Goal: Task Accomplishment & Management: Manage account settings

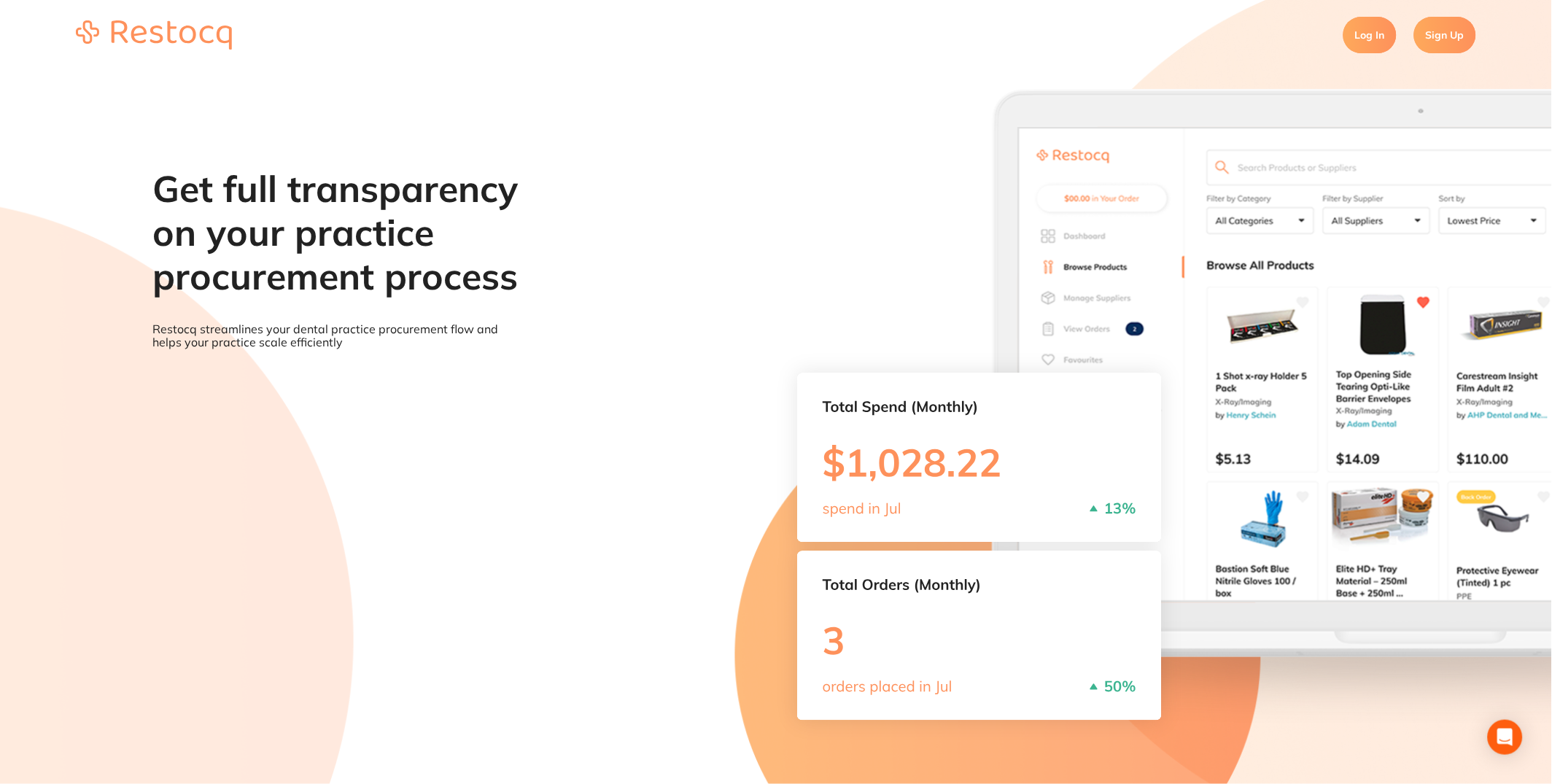
click at [1358, 45] on link "Log In" at bounding box center [1371, 35] width 54 height 37
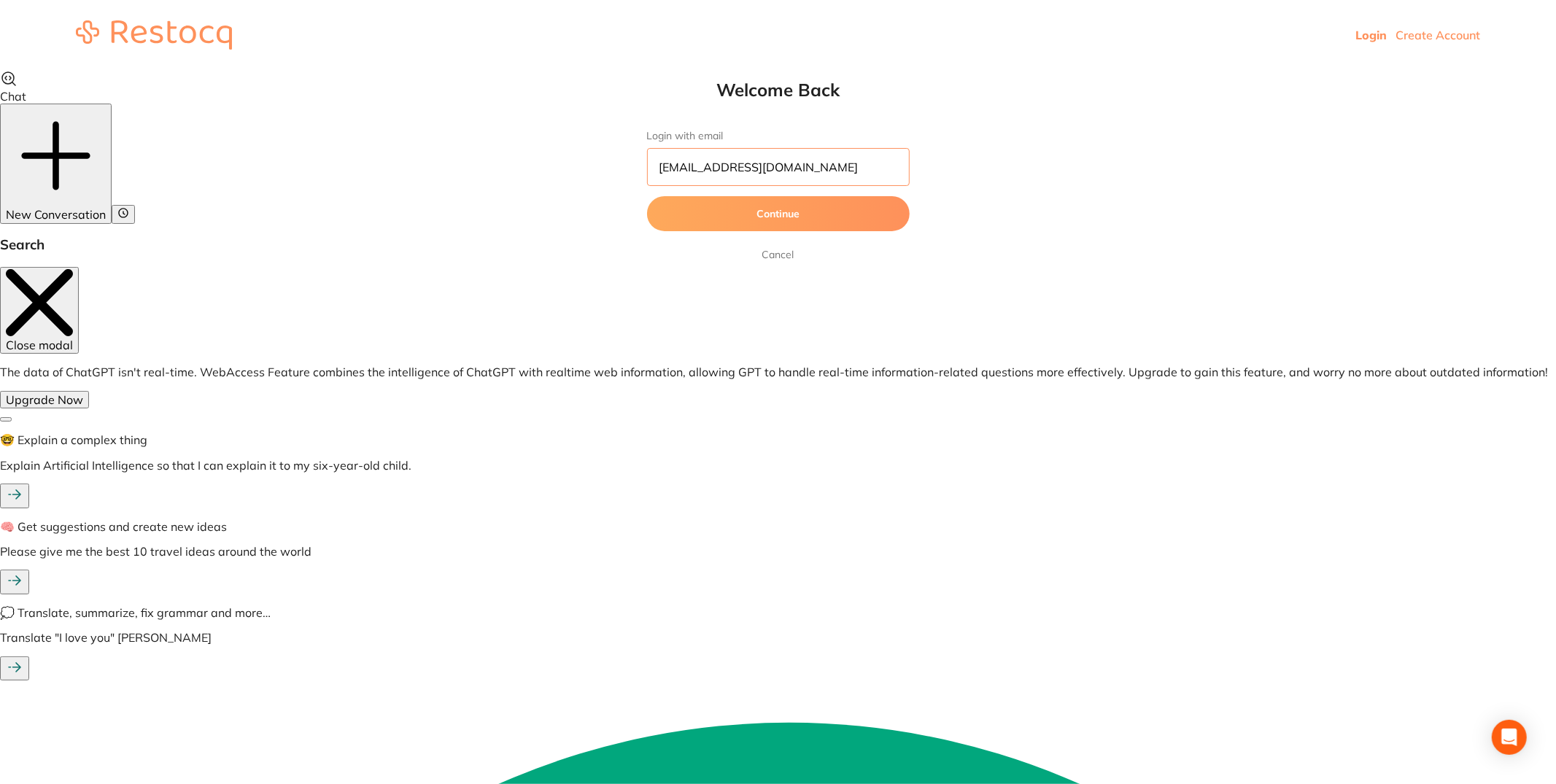
drag, startPoint x: 762, startPoint y: 166, endPoint x: 496, endPoint y: 165, distance: 266.0
paste input "[EMAIL_ADDRESS][DOMAIN_NAME]"
type input "[EMAIL_ADDRESS][DOMAIN_NAME]"
click at [839, 213] on button "Continue" at bounding box center [778, 214] width 262 height 35
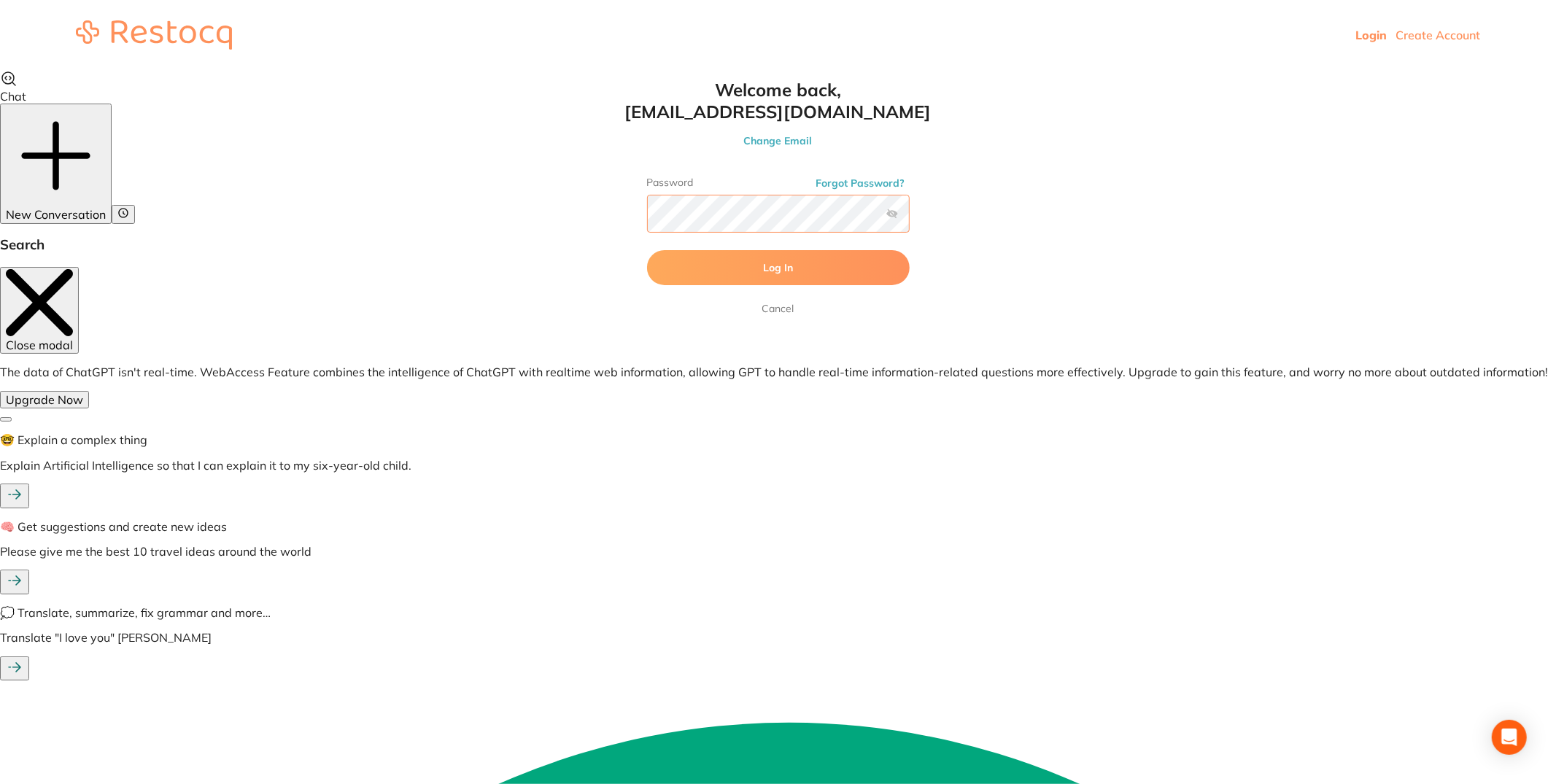
click at [647, 250] on button "Log In" at bounding box center [778, 268] width 262 height 35
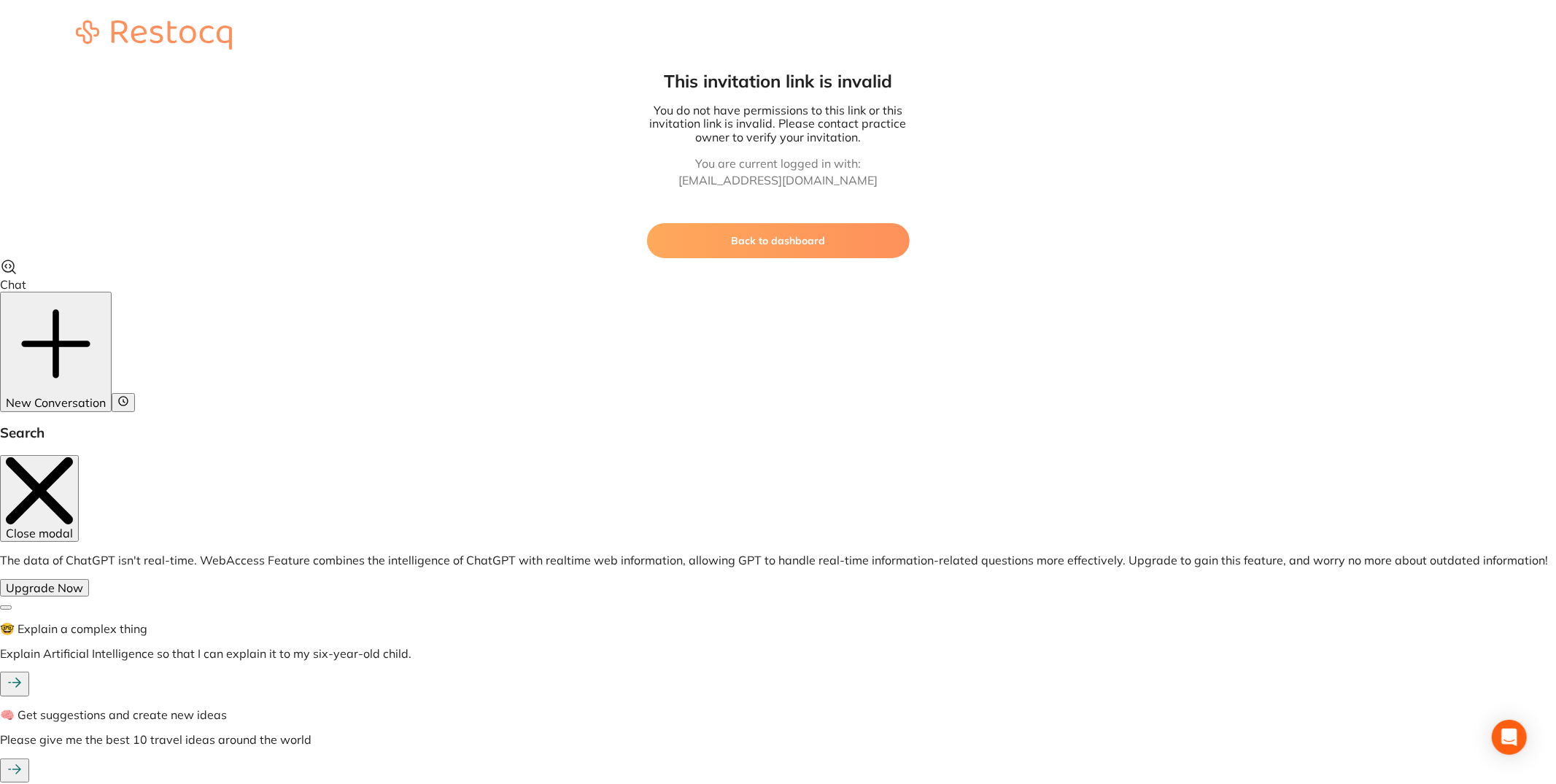
click at [839, 247] on button "Back to dashboard" at bounding box center [778, 241] width 262 height 35
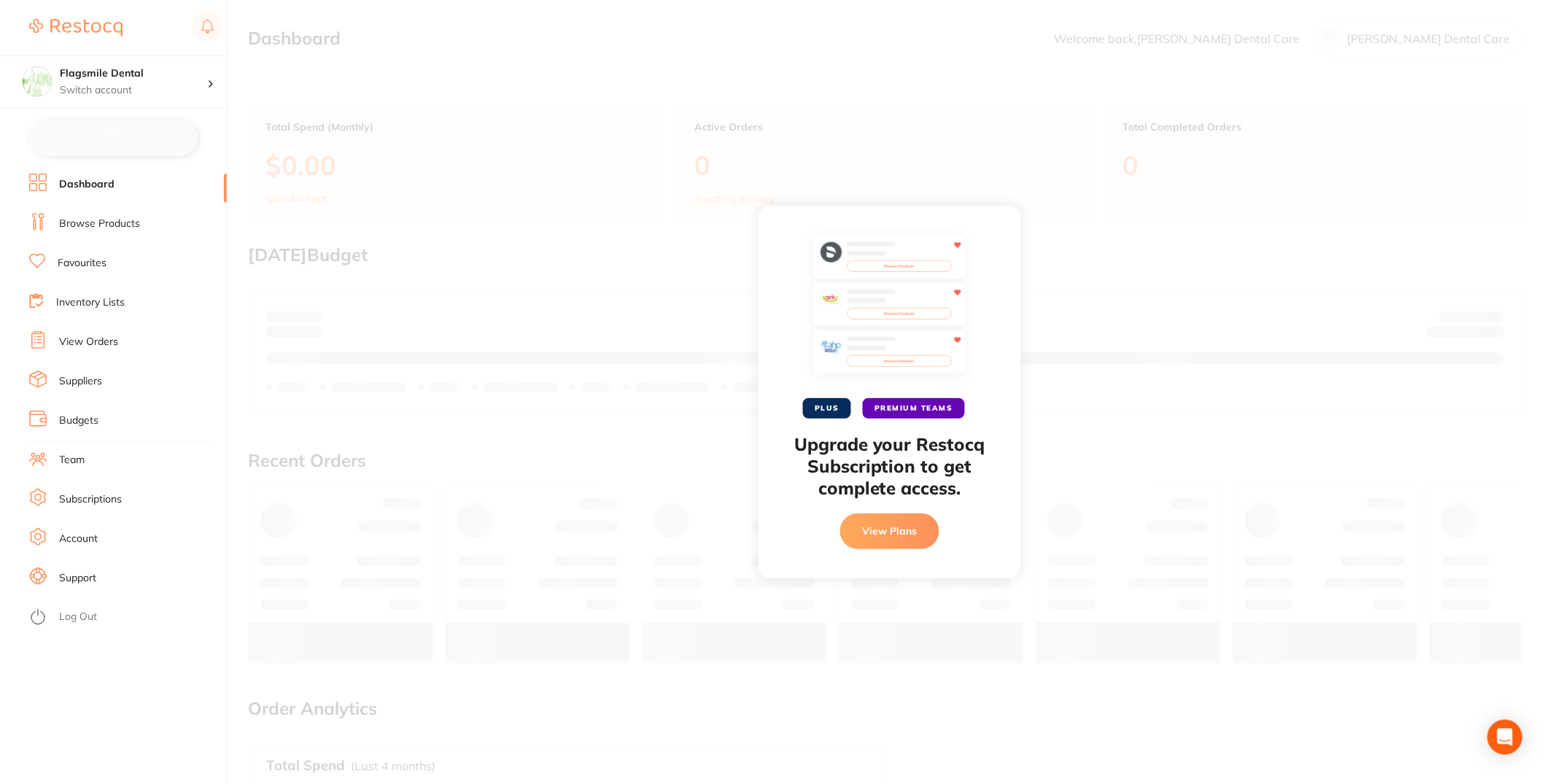
checkbox input "false"
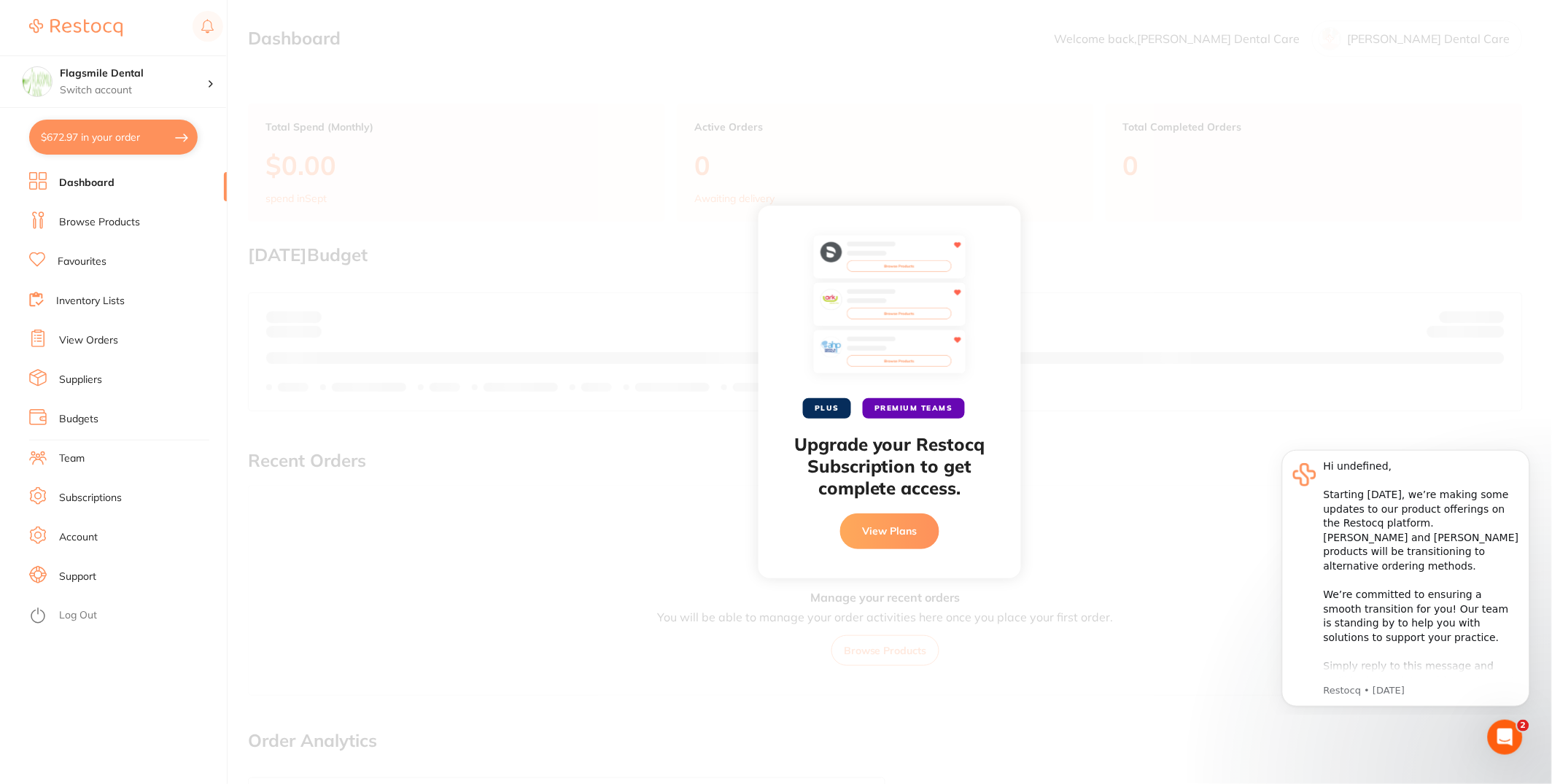
click at [1400, 268] on div "PLUS PREMIUM TEAMS Upgrade your Restocq Subscription to get complete access. Vi…" at bounding box center [890, 392] width 1325 height 784
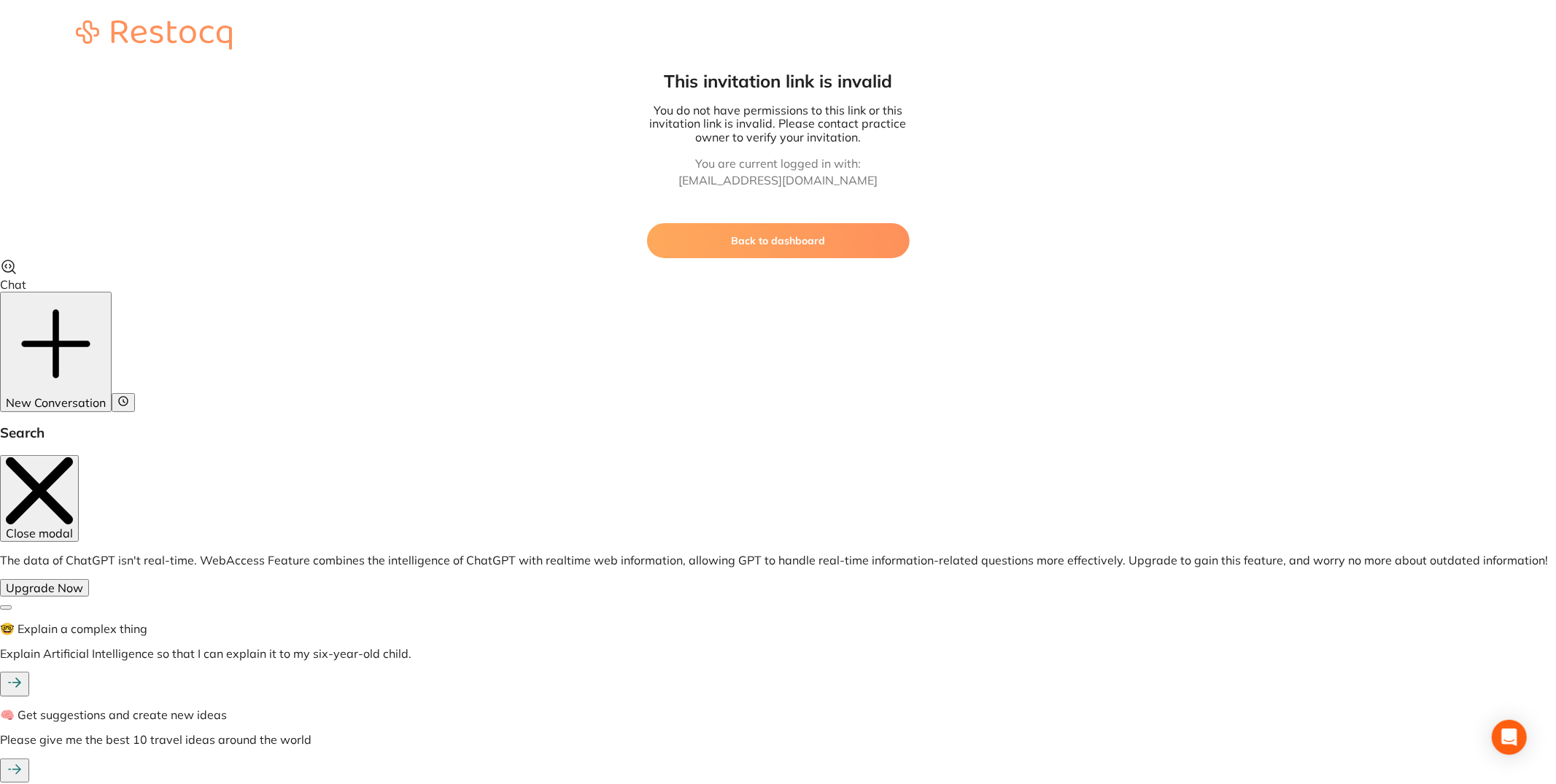
click at [835, 252] on button "Back to dashboard" at bounding box center [778, 241] width 262 height 35
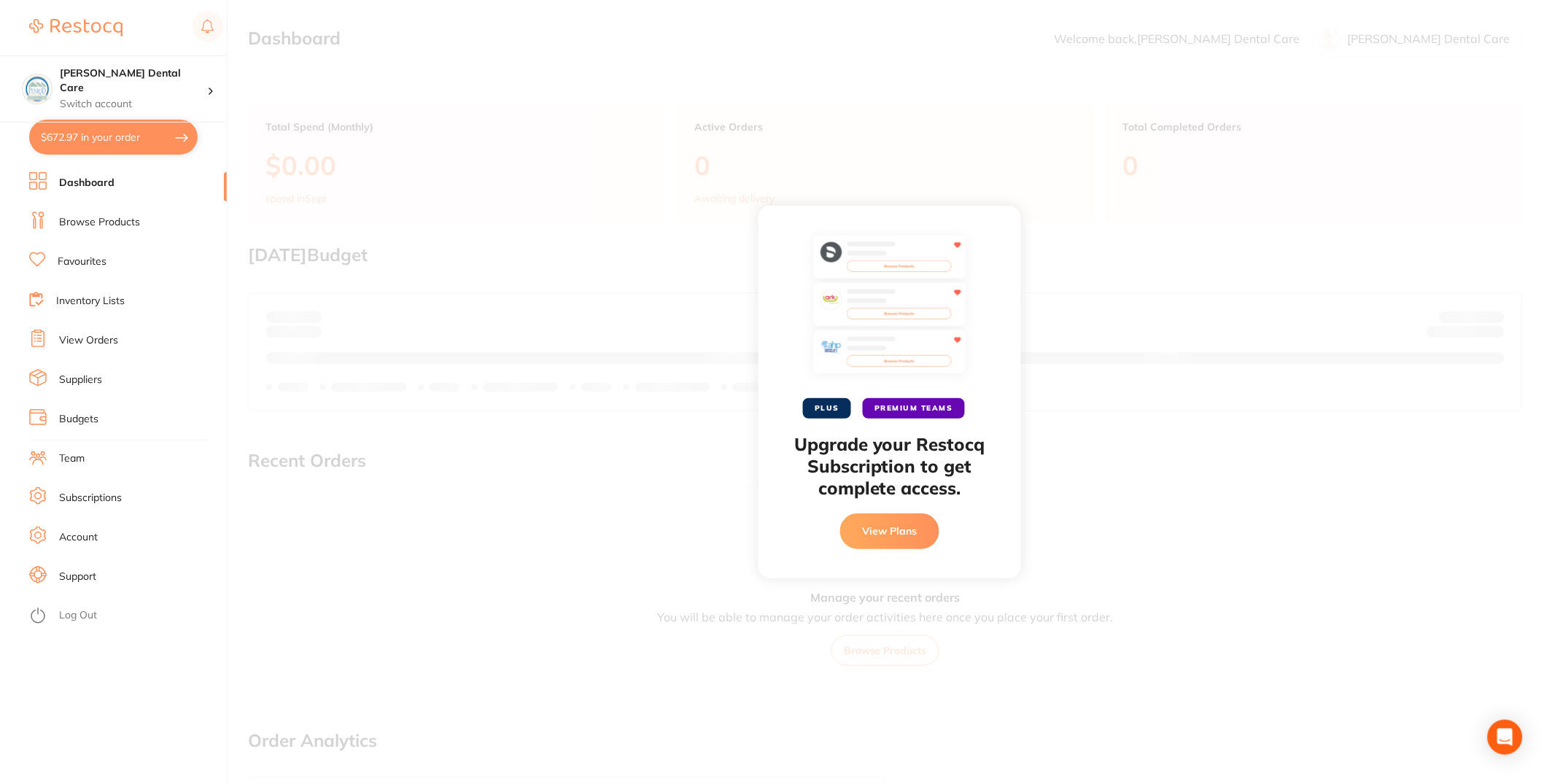
click at [53, 621] on li "Log Out" at bounding box center [125, 616] width 194 height 22
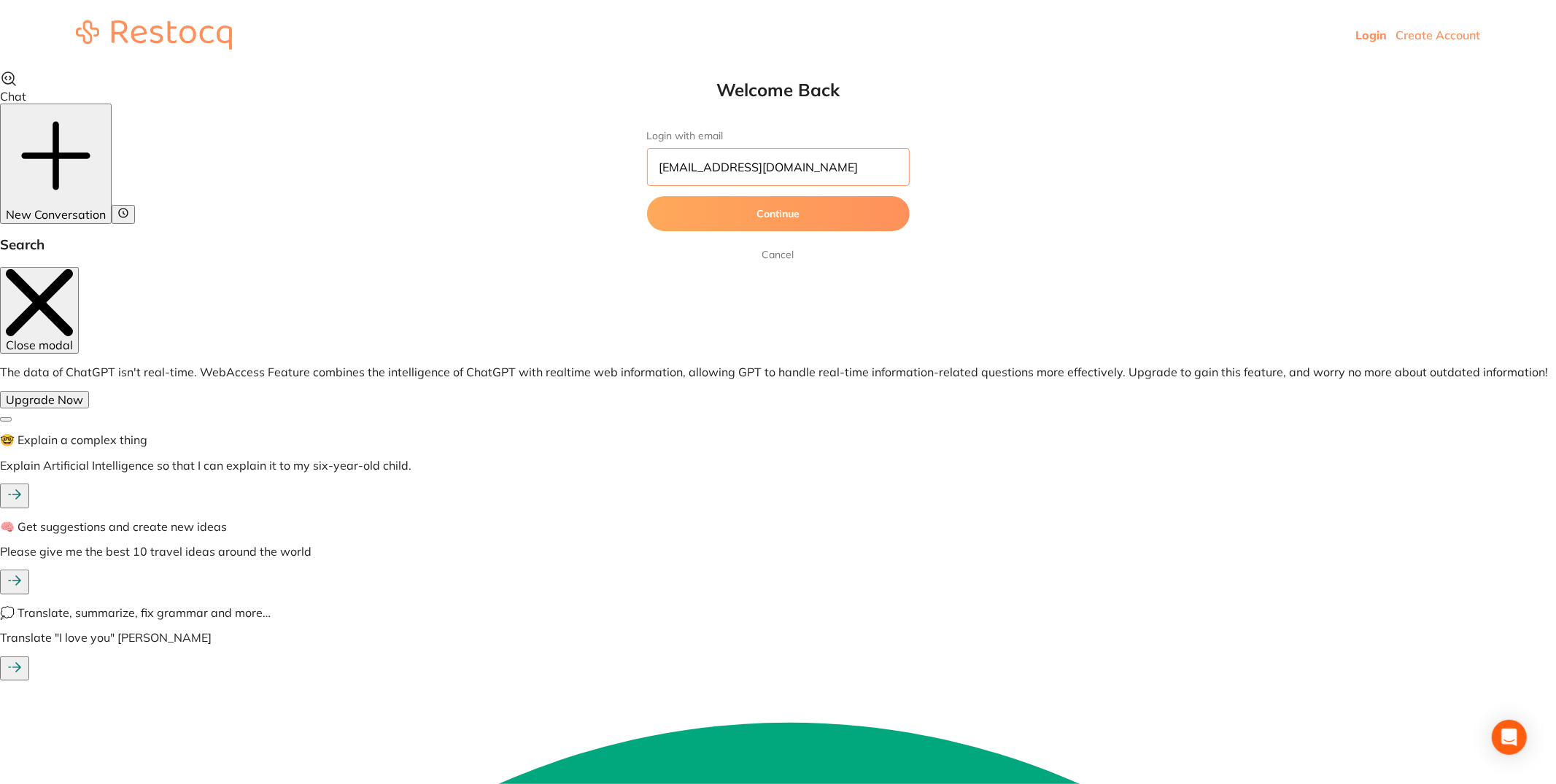
drag, startPoint x: 794, startPoint y: 174, endPoint x: 616, endPoint y: 151, distance: 179.5
paste input "kara@expressionsindentistry.com"
type input "kara@expressionsindentistry.com"
click at [751, 218] on button "Continue" at bounding box center [778, 214] width 262 height 35
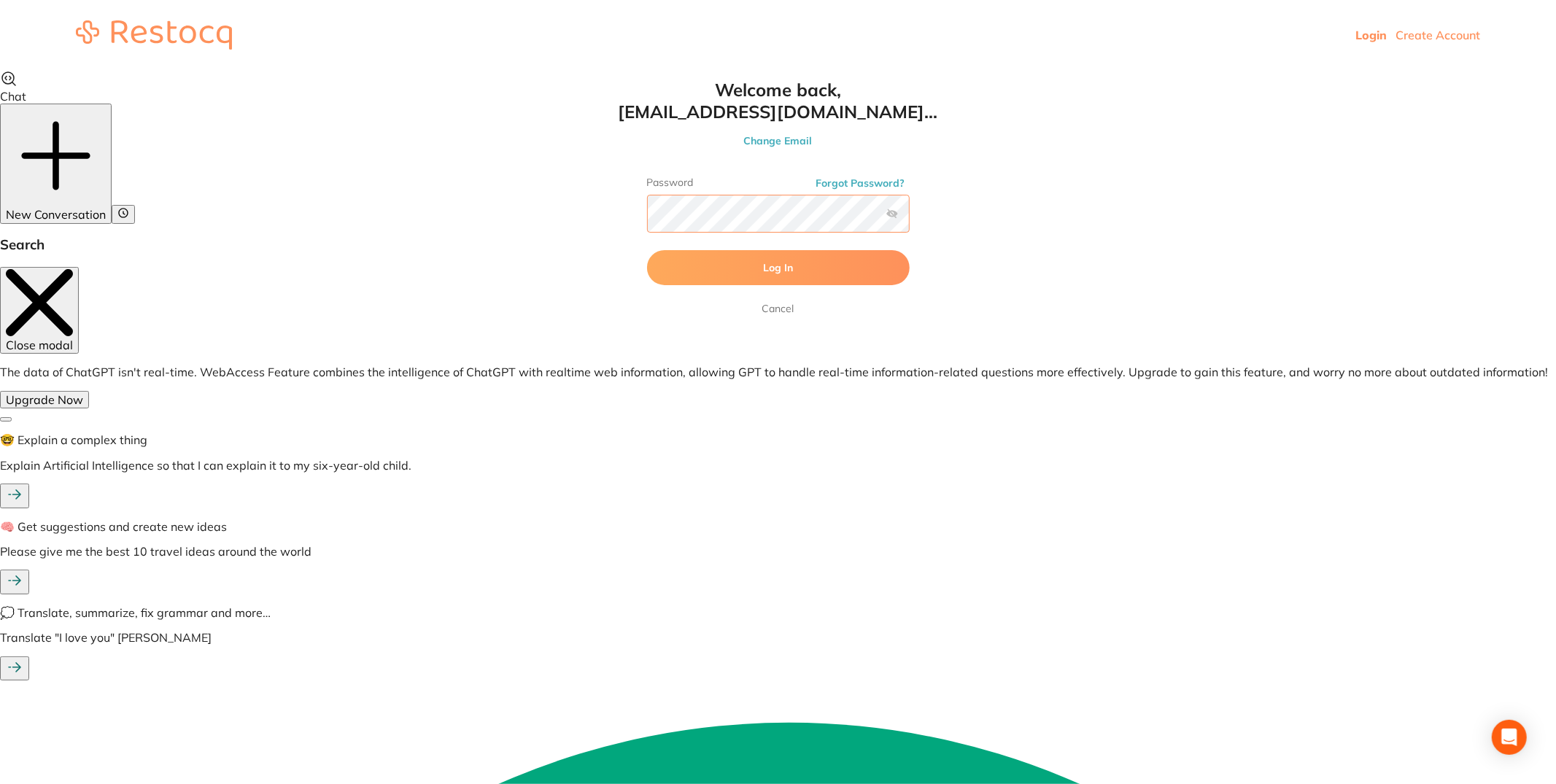
click at [647, 250] on button "Log In" at bounding box center [778, 268] width 262 height 35
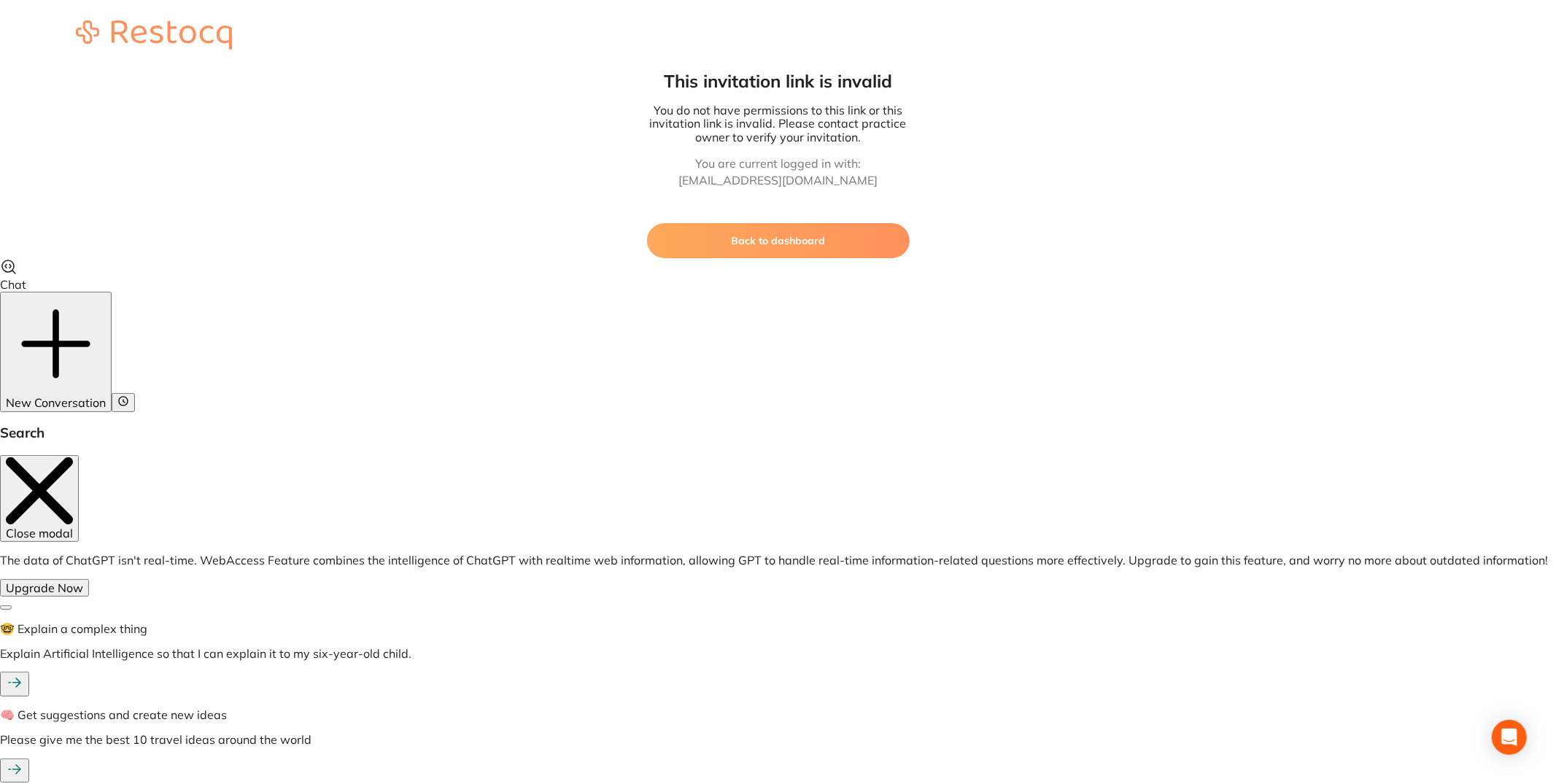
click at [845, 230] on button "Back to dashboard" at bounding box center [778, 241] width 262 height 35
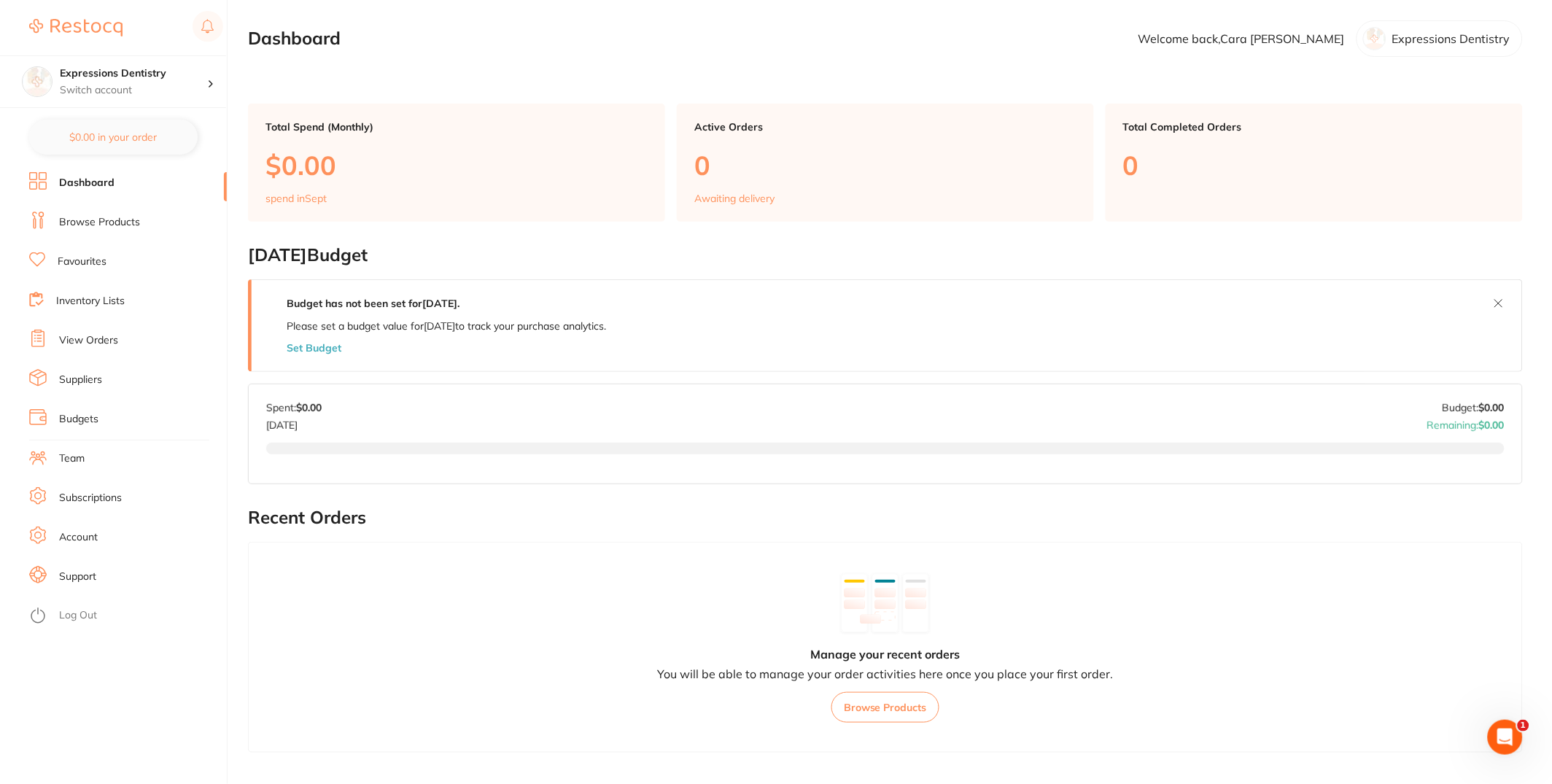
click at [73, 625] on li "Log Out" at bounding box center [125, 616] width 194 height 22
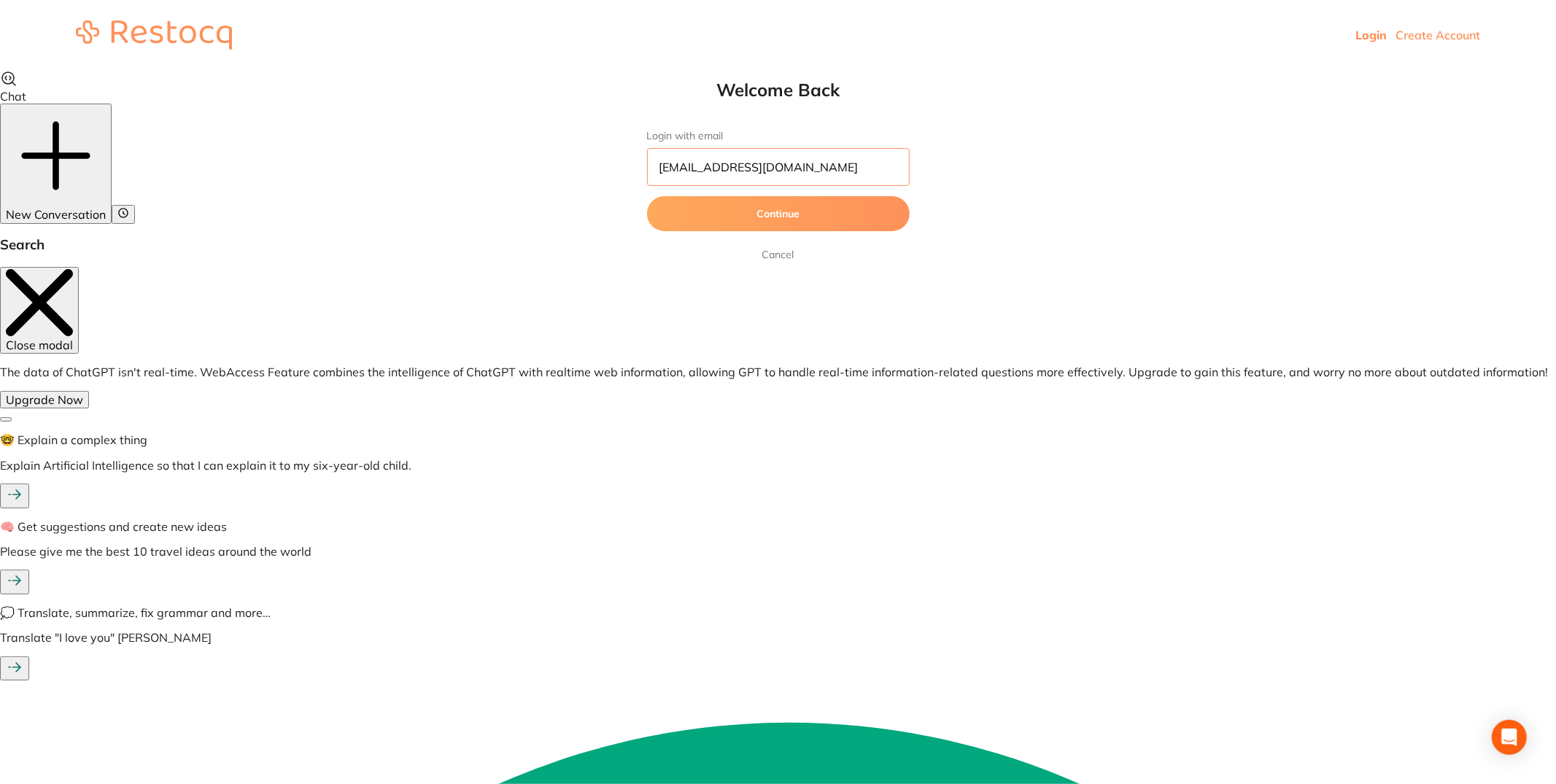
drag, startPoint x: 815, startPoint y: 168, endPoint x: 562, endPoint y: 173, distance: 253.0
paste input "[EMAIL_ADDRESS][DOMAIN_NAME]"
drag, startPoint x: 674, startPoint y: 173, endPoint x: 493, endPoint y: 171, distance: 181.0
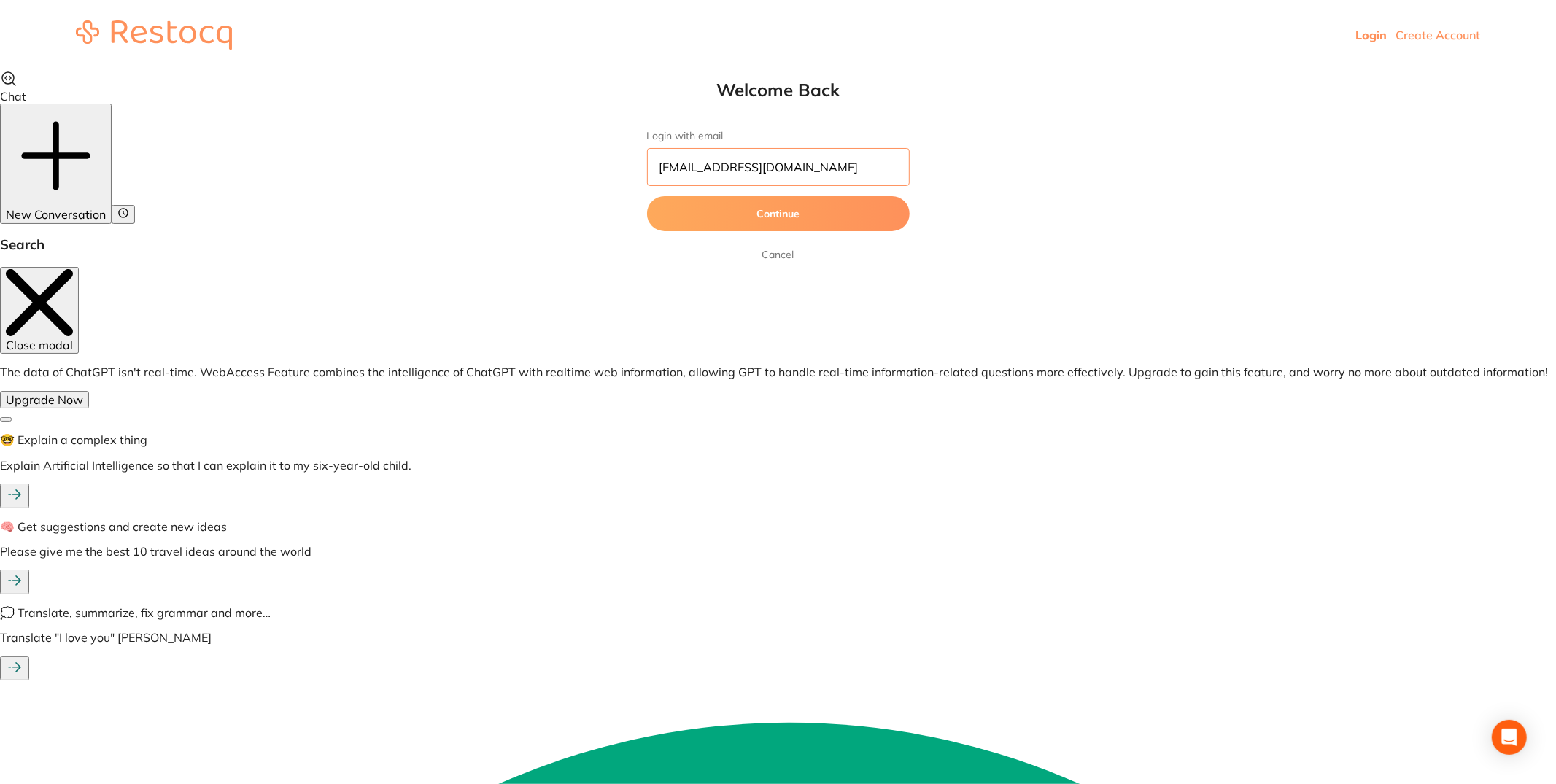
type input "[EMAIL_ADDRESS][DOMAIN_NAME]"
click at [766, 231] on form "Login with email [EMAIL_ADDRESS][DOMAIN_NAME] Continue Cancel" at bounding box center [778, 197] width 262 height 134
click at [768, 222] on button "Continue" at bounding box center [778, 214] width 262 height 35
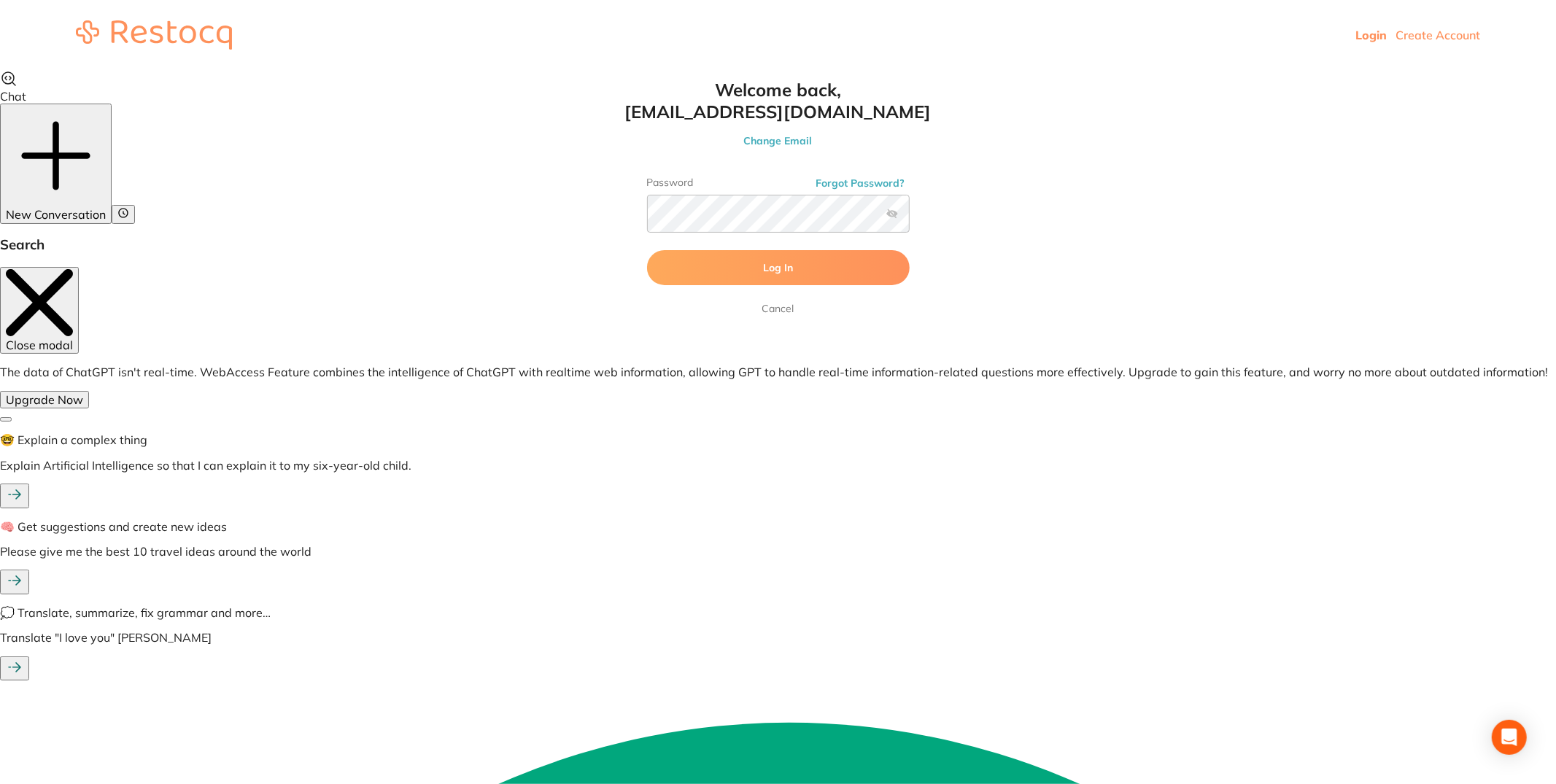
click at [685, 253] on button "Log In" at bounding box center [778, 268] width 262 height 35
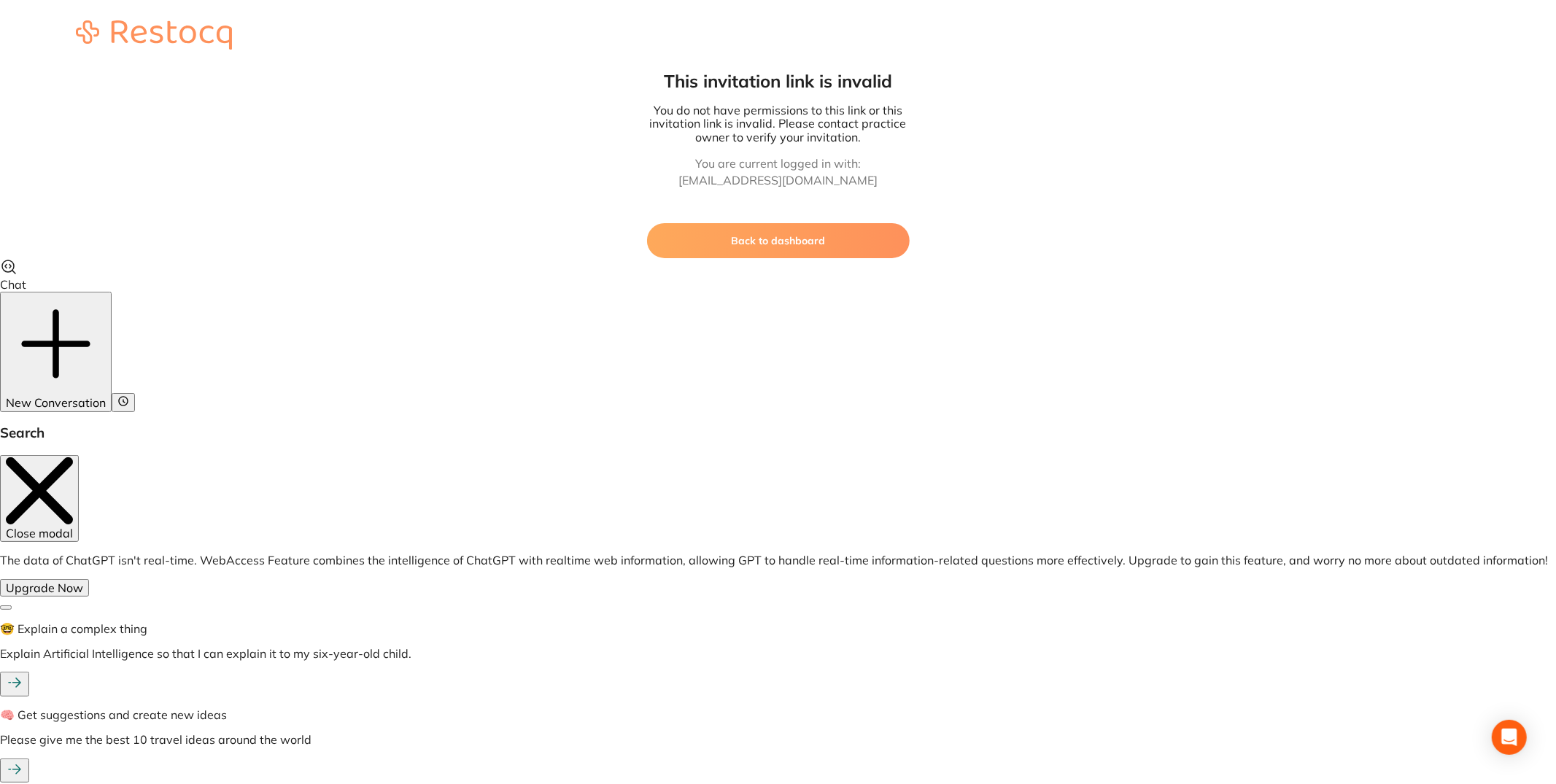
click at [844, 255] on button "Back to dashboard" at bounding box center [778, 241] width 262 height 35
